Goal: Find specific page/section: Find specific page/section

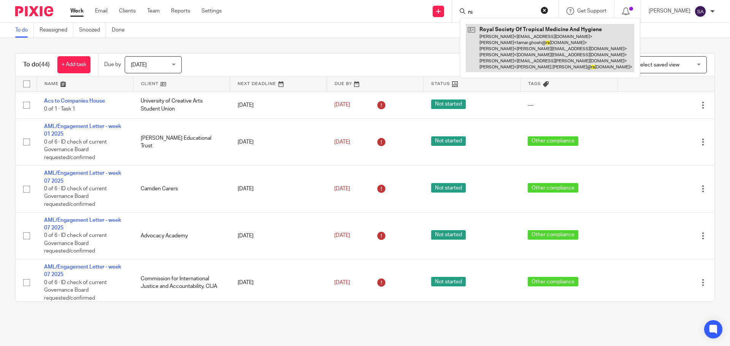
type input "rs"
click at [568, 42] on link at bounding box center [550, 48] width 168 height 48
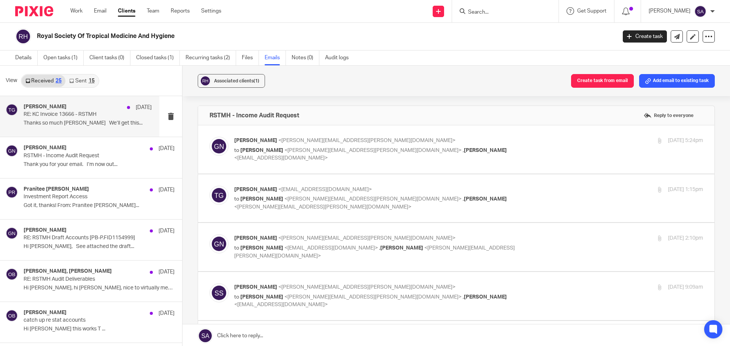
scroll to position [1, 0]
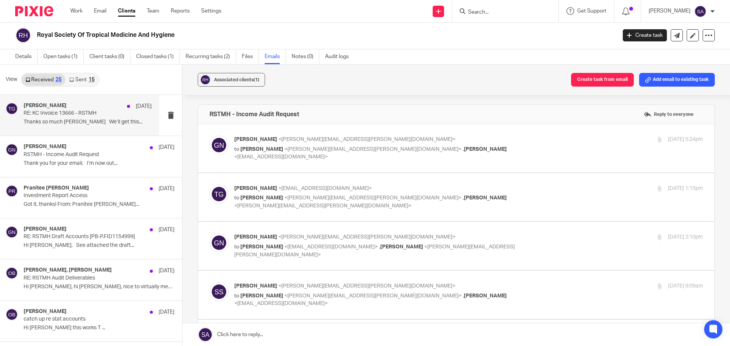
click at [74, 108] on div "[PERSON_NAME] [DATE]" at bounding box center [88, 107] width 128 height 8
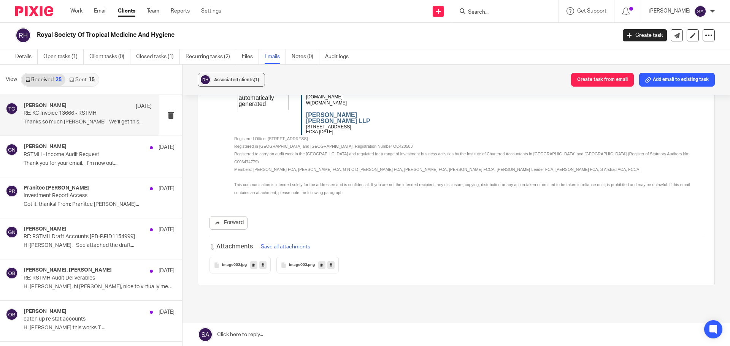
scroll to position [456, 0]
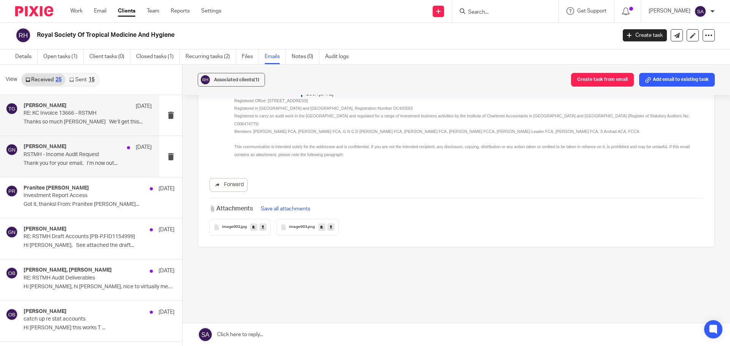
click at [84, 159] on div "[PERSON_NAME] [DATE] RSTMH - Income Audit Request Thank you for your email. I’m…" at bounding box center [88, 156] width 128 height 25
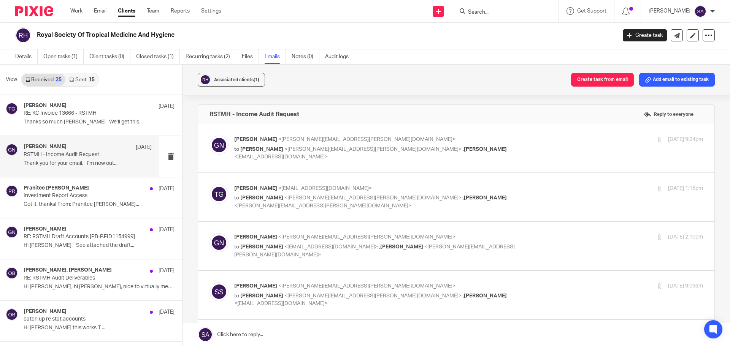
scroll to position [0, 0]
